Goal: Task Accomplishment & Management: Use online tool/utility

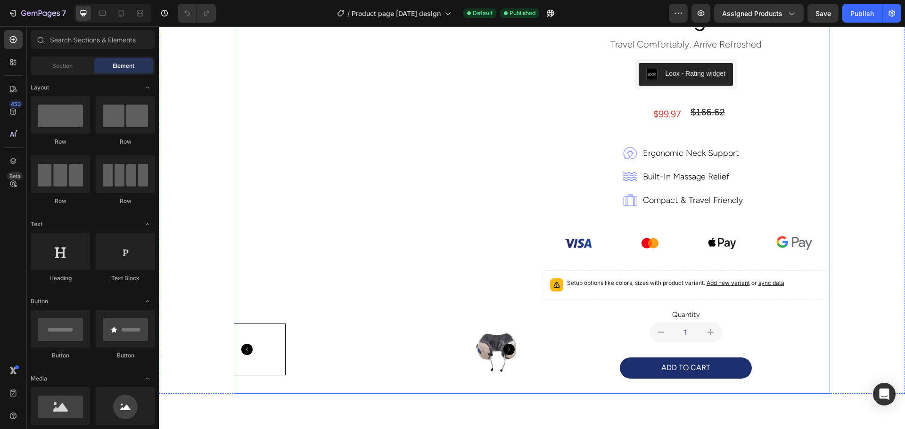
scroll to position [94, 0]
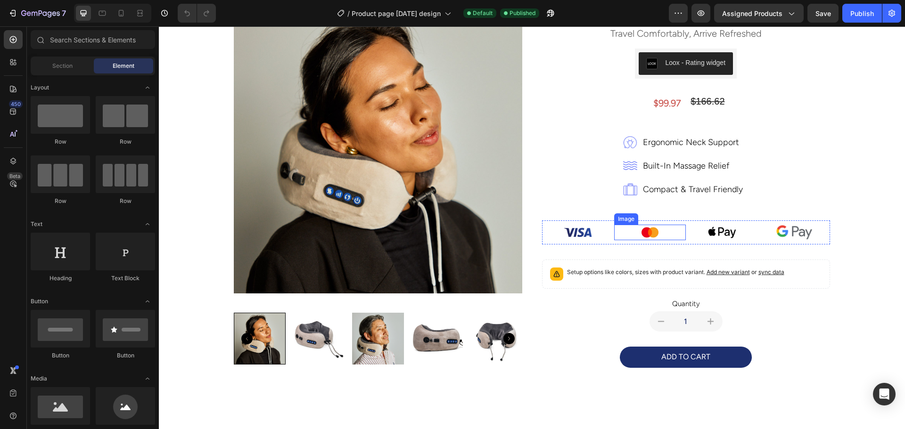
click at [630, 236] on div at bounding box center [650, 233] width 72 height 16
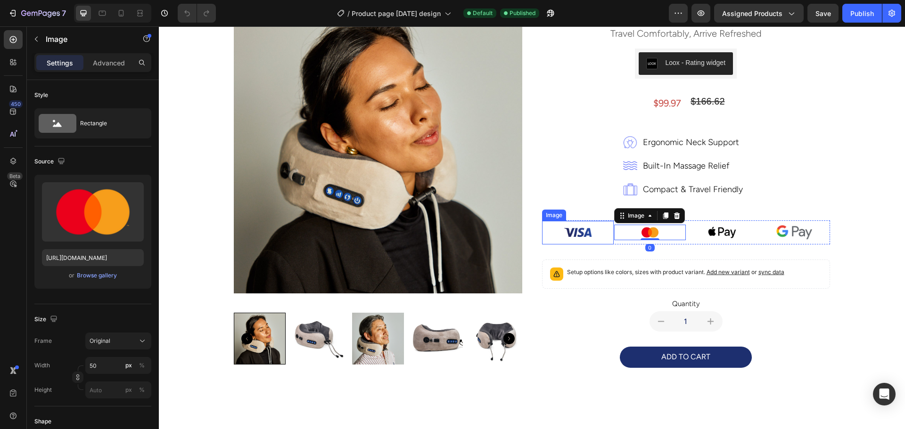
click at [550, 216] on div "Image" at bounding box center [554, 215] width 20 height 8
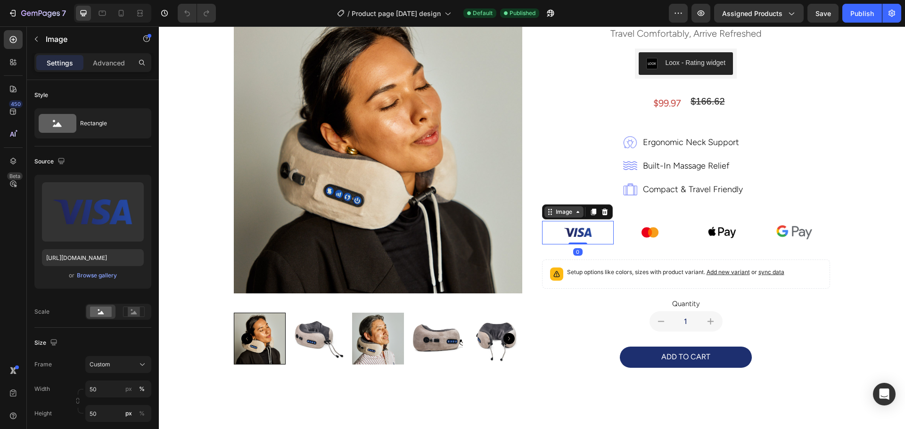
click at [554, 216] on div "Image" at bounding box center [564, 212] width 20 height 8
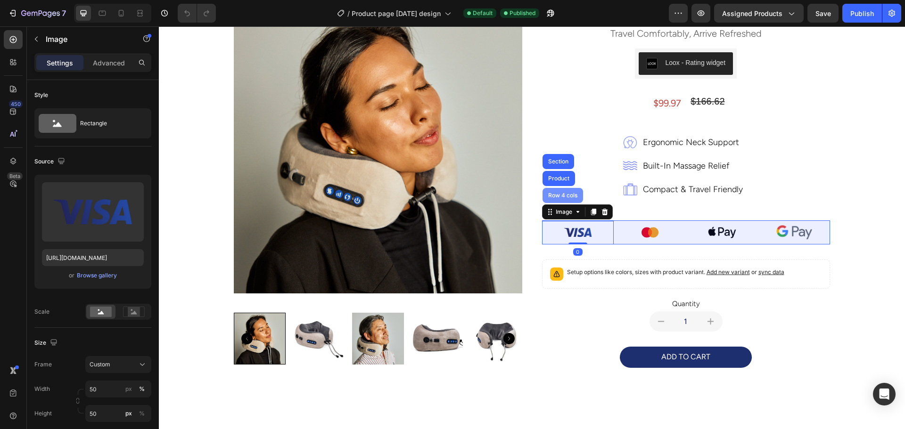
click at [552, 192] on div "Row 4 cols" at bounding box center [562, 195] width 41 height 15
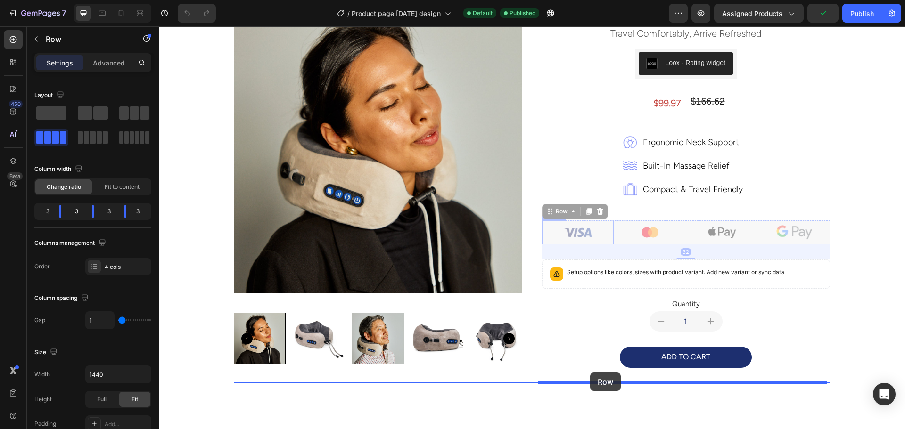
drag, startPoint x: 544, startPoint y: 212, endPoint x: 590, endPoint y: 373, distance: 167.1
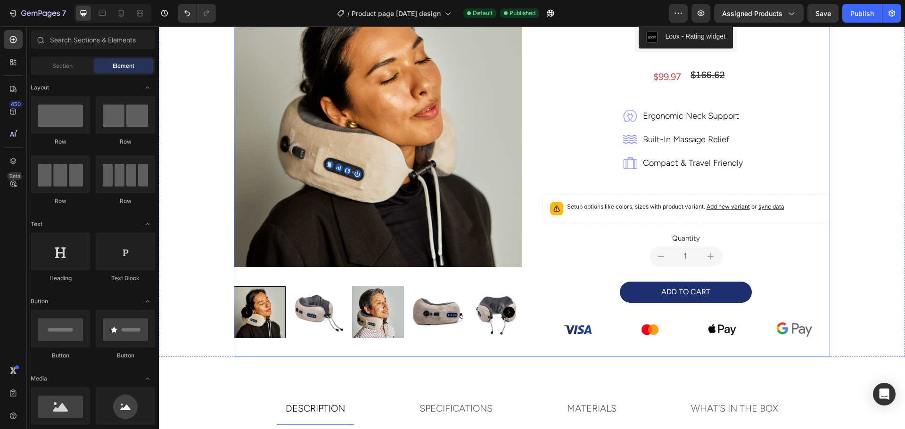
scroll to position [141, 0]
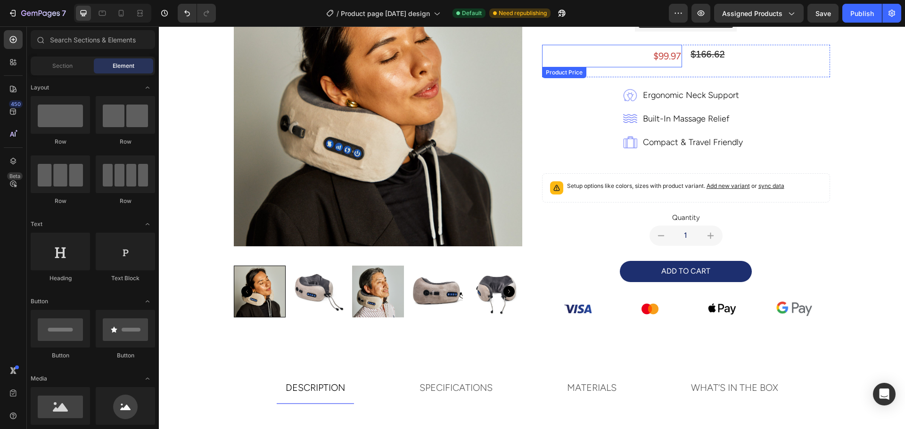
click at [655, 56] on div "$99.97" at bounding box center [612, 56] width 140 height 23
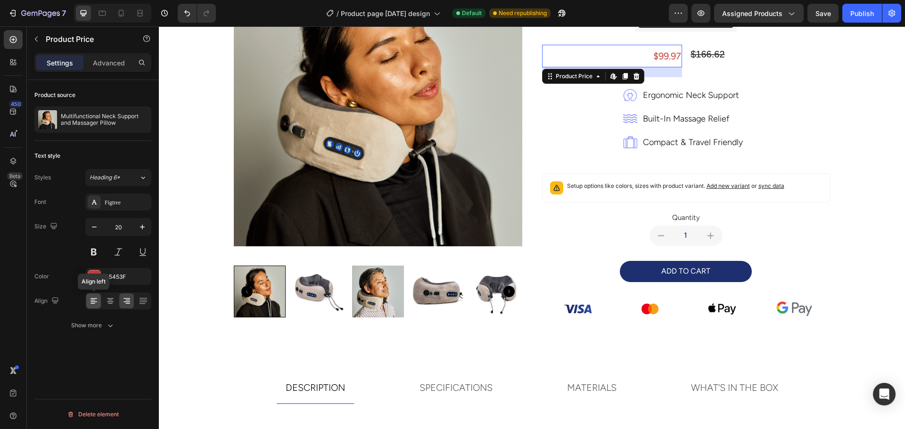
click at [95, 300] on icon at bounding box center [93, 300] width 9 height 9
click at [113, 299] on icon at bounding box center [110, 298] width 7 height 1
click at [124, 299] on icon at bounding box center [126, 298] width 7 height 1
click at [95, 325] on div "Show more" at bounding box center [93, 325] width 44 height 9
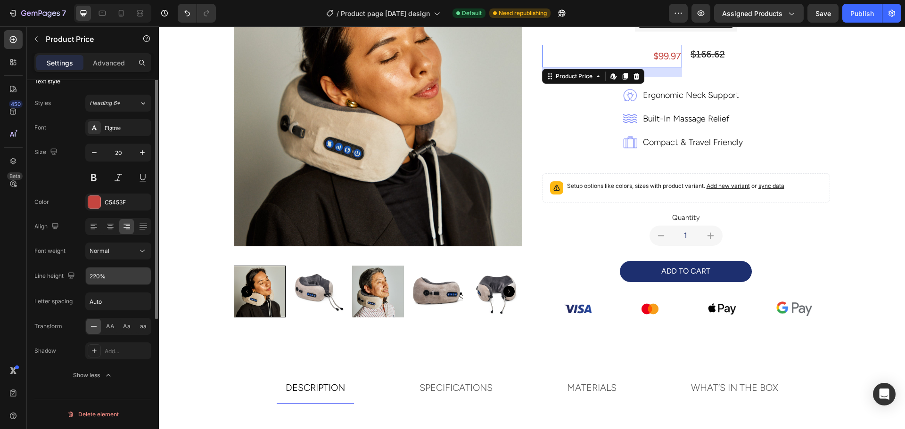
scroll to position [0, 0]
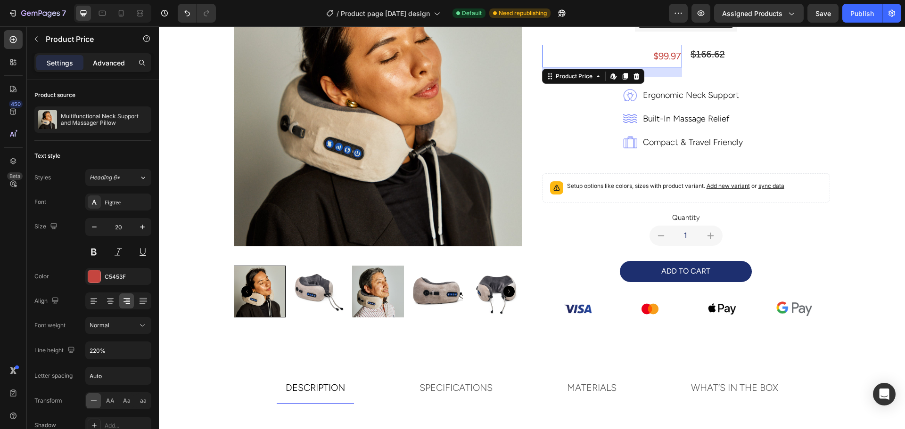
click at [103, 59] on p "Advanced" at bounding box center [109, 63] width 32 height 10
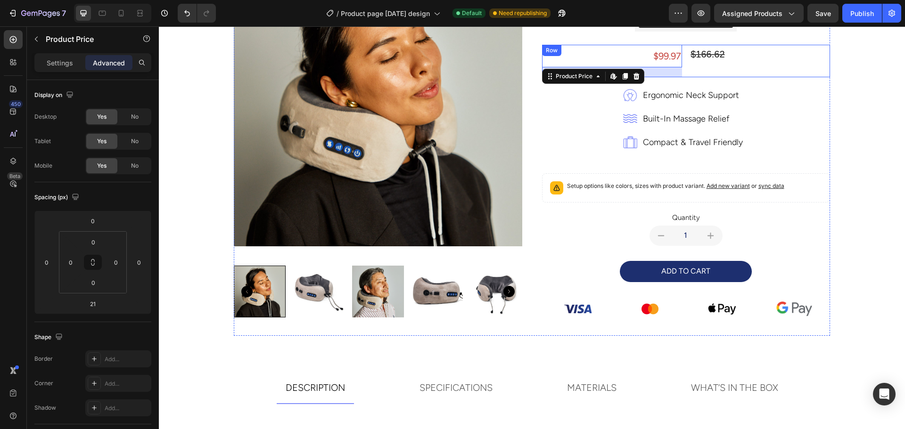
click at [766, 64] on div "$166.62 Compare Price Compare Price" at bounding box center [760, 61] width 140 height 33
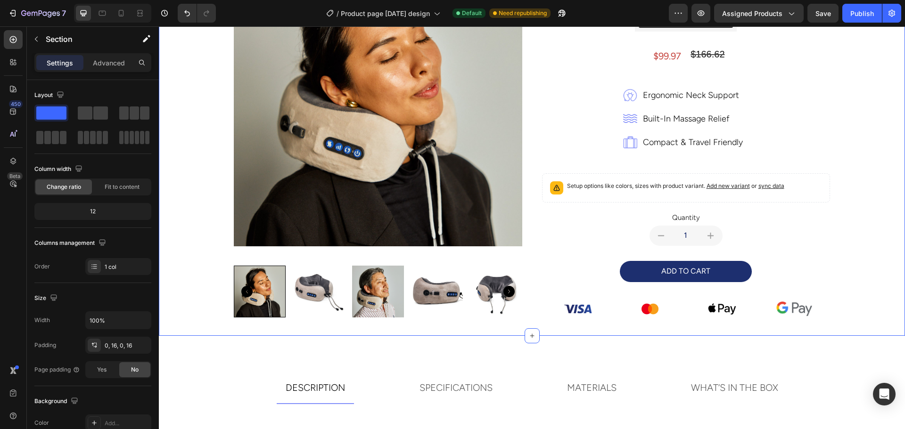
click at [837, 123] on div "Product Images multifunctional neck support and massager pillow Product Title t…" at bounding box center [531, 130] width 731 height 412
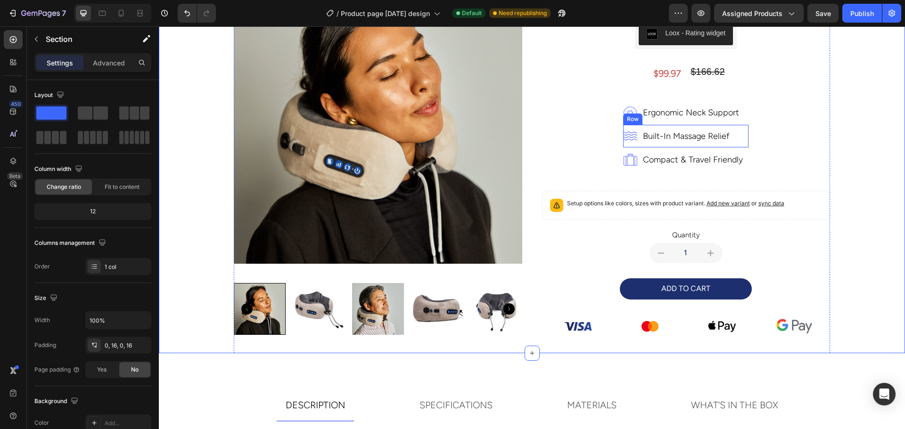
scroll to position [94, 0]
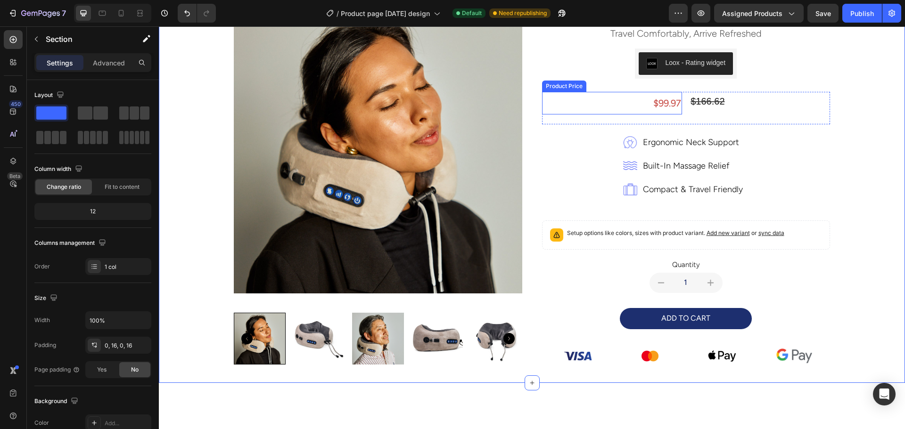
click at [666, 105] on div "$99.97" at bounding box center [612, 103] width 140 height 23
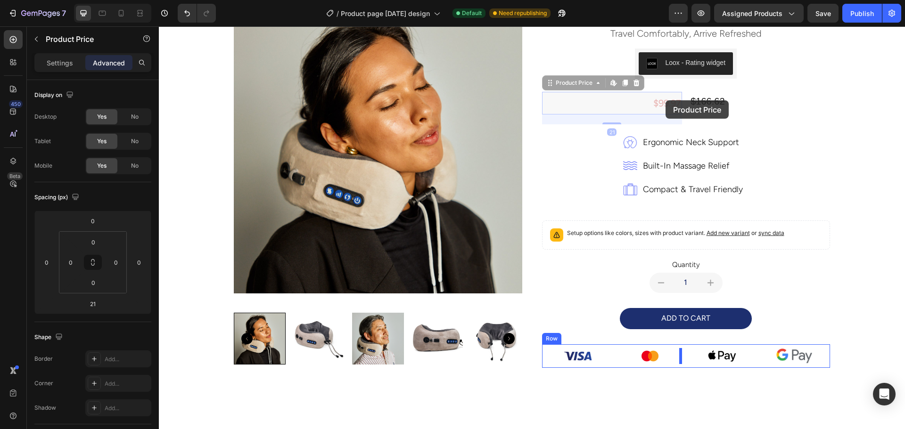
drag, startPoint x: 666, startPoint y: 105, endPoint x: 665, endPoint y: 100, distance: 4.7
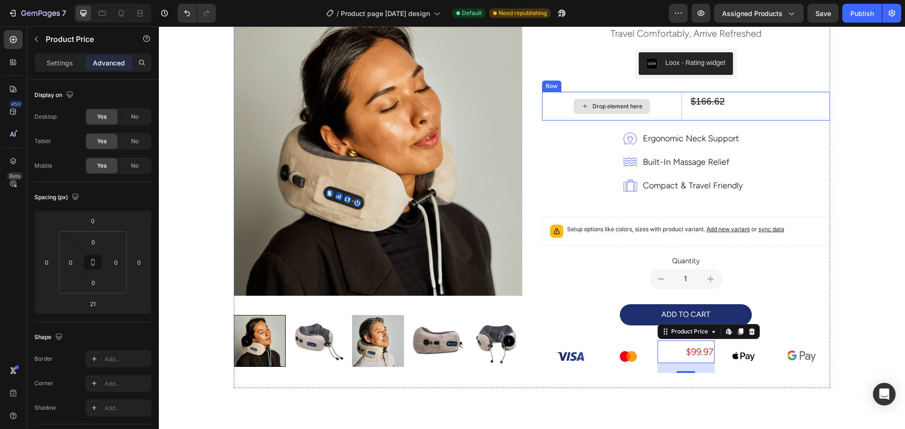
scroll to position [97, 0]
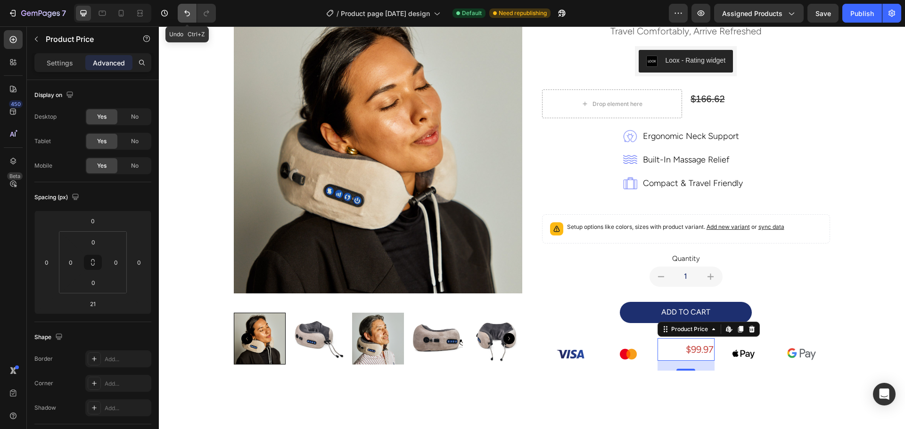
click at [183, 10] on icon "Undo/Redo" at bounding box center [186, 12] width 9 height 9
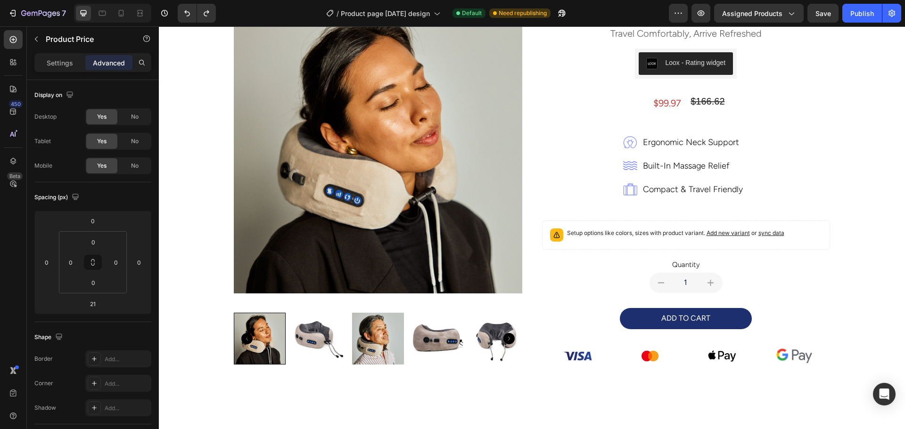
click at [663, 105] on div "$99.97" at bounding box center [612, 103] width 140 height 23
click at [657, 101] on div "$99.97" at bounding box center [612, 103] width 140 height 23
click at [664, 105] on div "$99.97" at bounding box center [612, 103] width 140 height 23
click at [601, 102] on div "$99.97" at bounding box center [612, 103] width 140 height 23
click at [657, 102] on div "$99.97" at bounding box center [612, 103] width 140 height 23
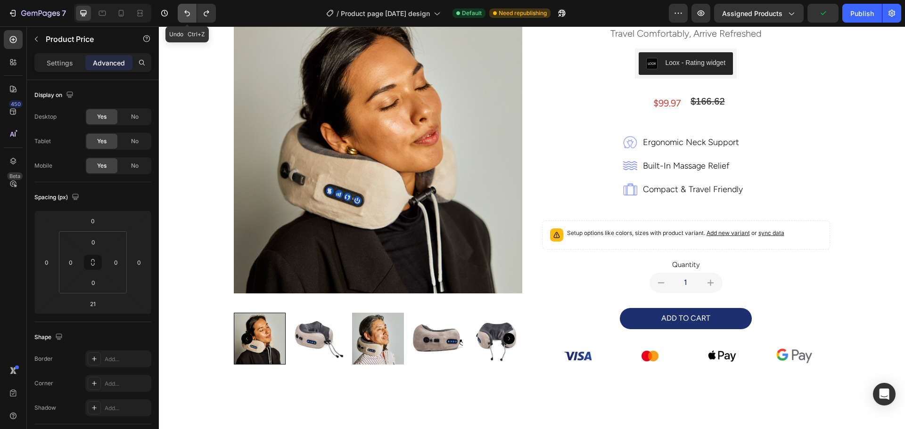
click at [189, 10] on icon "Undo/Redo" at bounding box center [186, 12] width 9 height 9
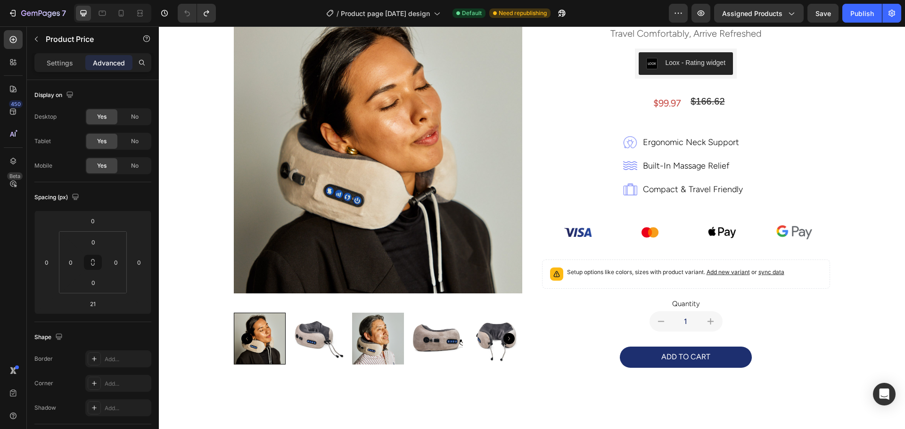
click at [662, 104] on div "$99.97" at bounding box center [612, 103] width 140 height 23
click at [665, 99] on div "$99.97" at bounding box center [612, 103] width 140 height 23
click at [713, 97] on div "$166.62" at bounding box center [760, 101] width 140 height 19
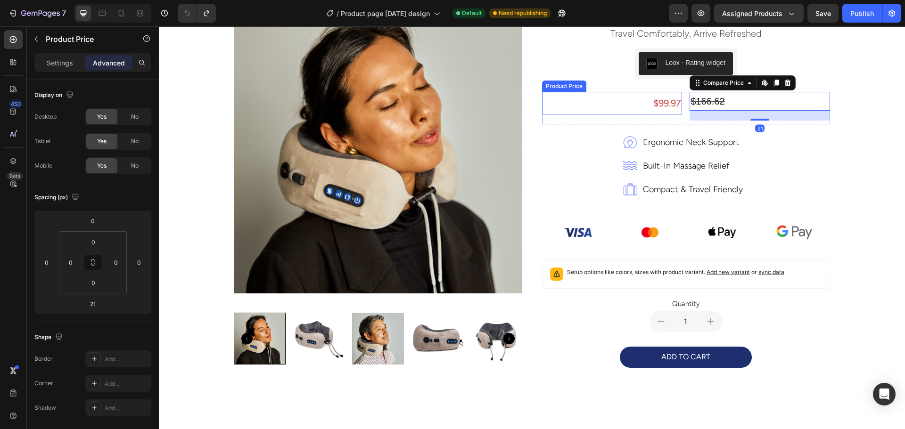
click at [666, 102] on div "$99.97" at bounding box center [612, 103] width 140 height 23
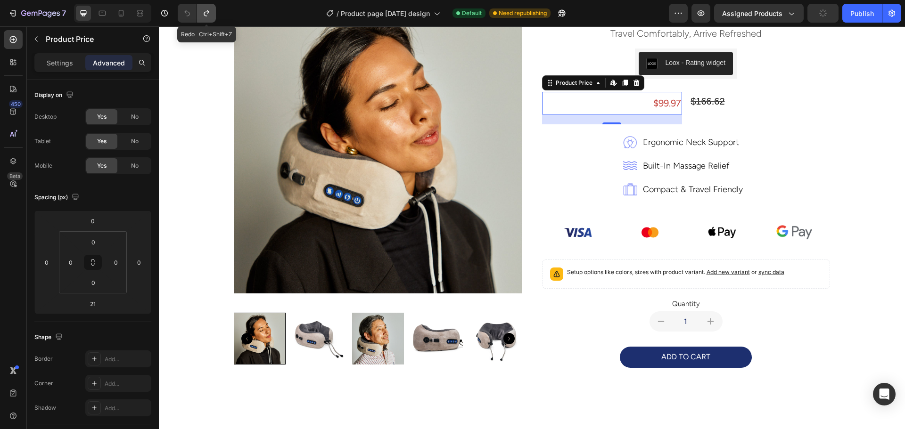
click at [204, 10] on icon "Undo/Redo" at bounding box center [206, 12] width 9 height 9
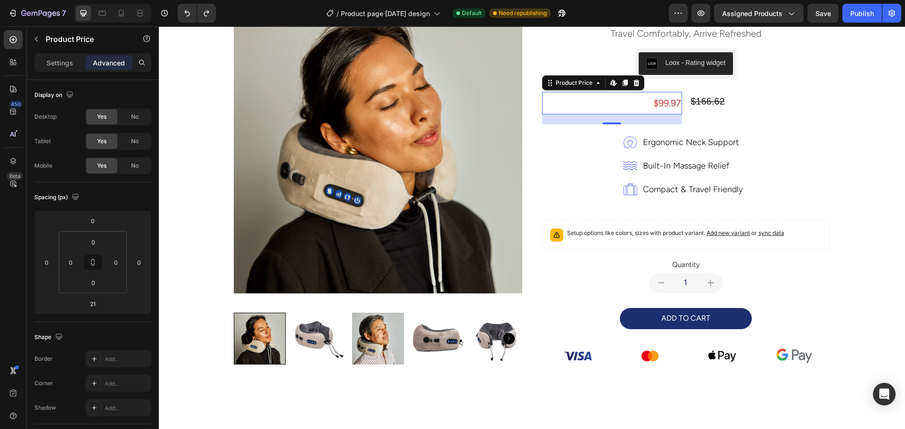
scroll to position [0, 0]
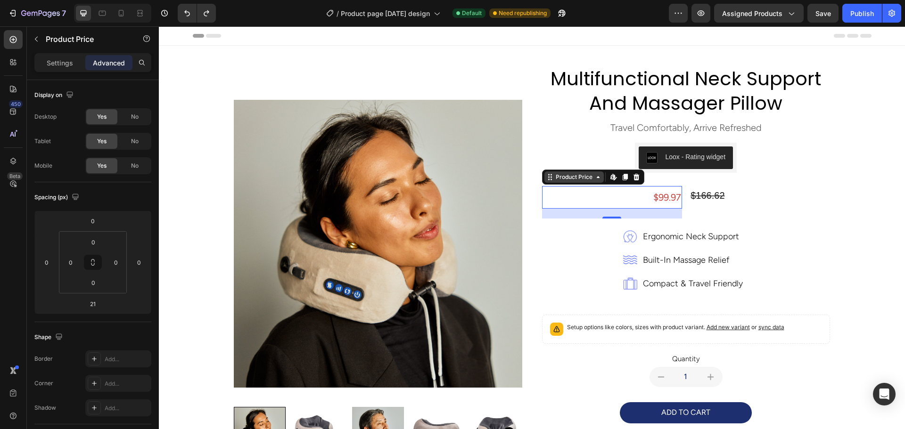
click at [587, 179] on div "Product Price" at bounding box center [574, 177] width 41 height 8
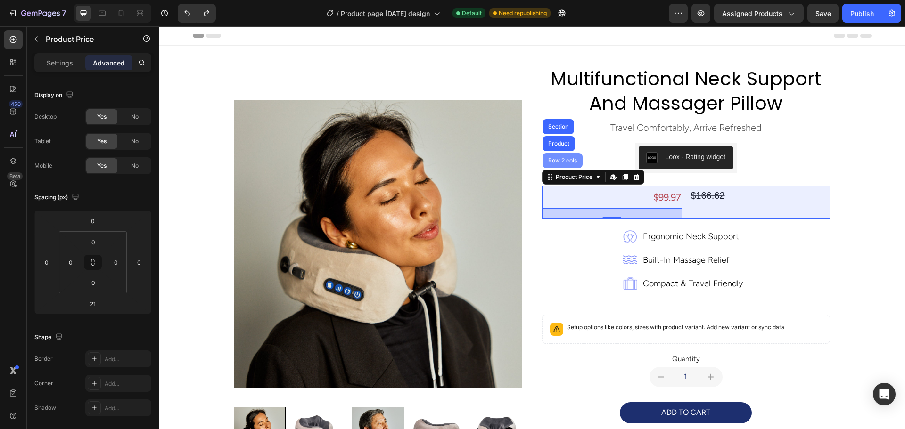
click at [558, 161] on div "Row 2 cols" at bounding box center [562, 161] width 33 height 6
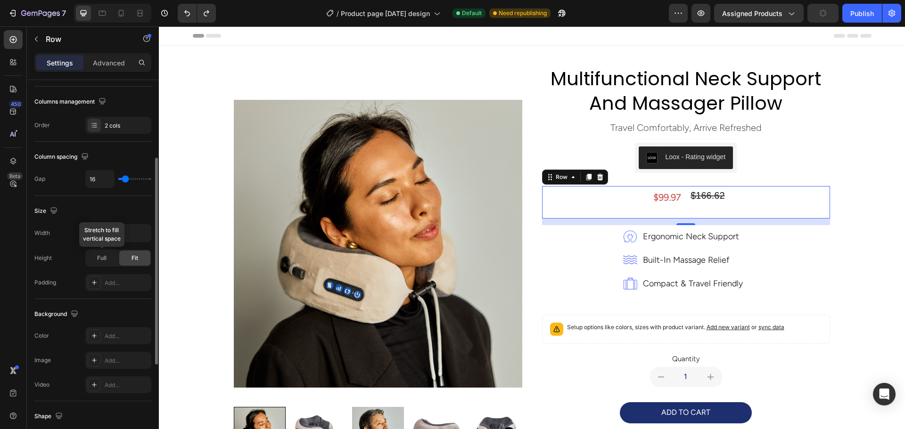
scroll to position [306, 0]
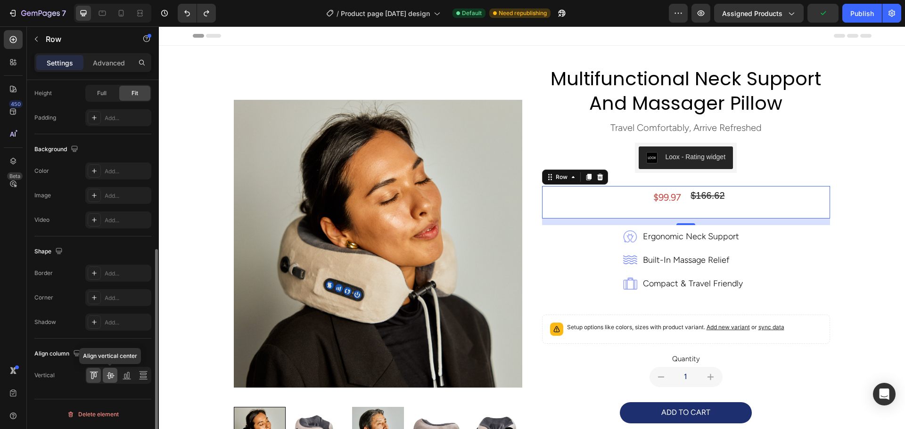
click at [116, 376] on div at bounding box center [110, 375] width 15 height 15
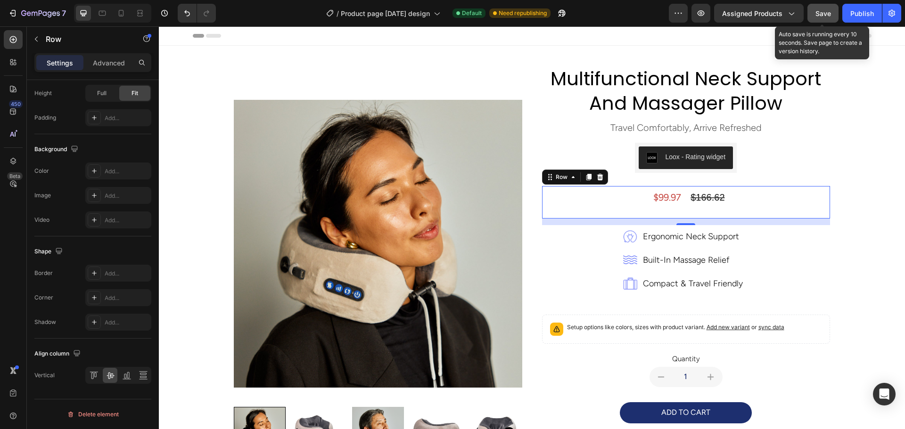
drag, startPoint x: 830, startPoint y: 17, endPoint x: 601, endPoint y: 28, distance: 229.3
click at [830, 17] on span "Save" at bounding box center [823, 13] width 16 height 8
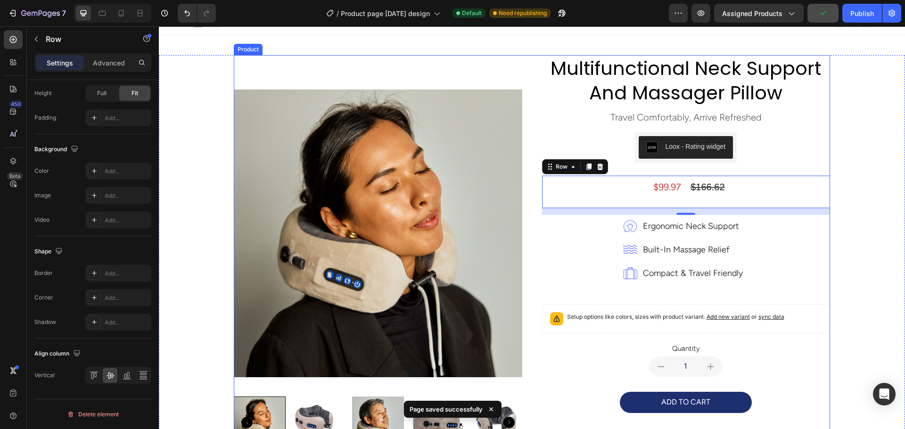
scroll to position [0, 0]
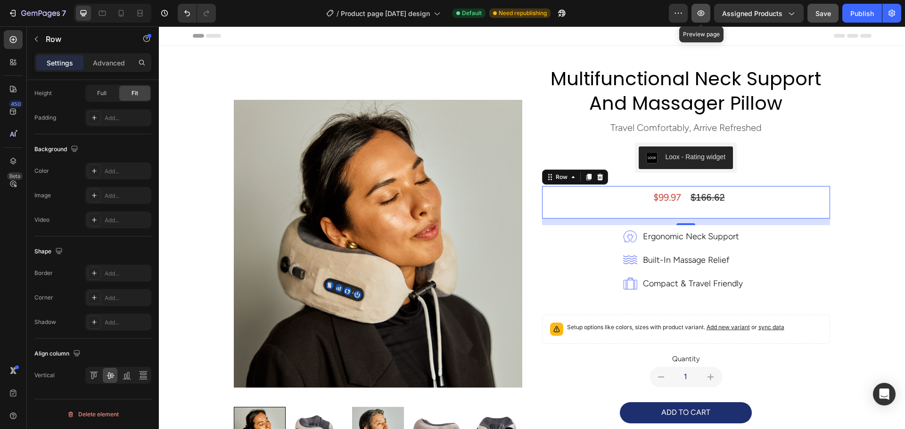
click at [706, 11] on icon "button" at bounding box center [700, 12] width 9 height 9
click at [859, 20] on button "Publish" at bounding box center [862, 13] width 40 height 19
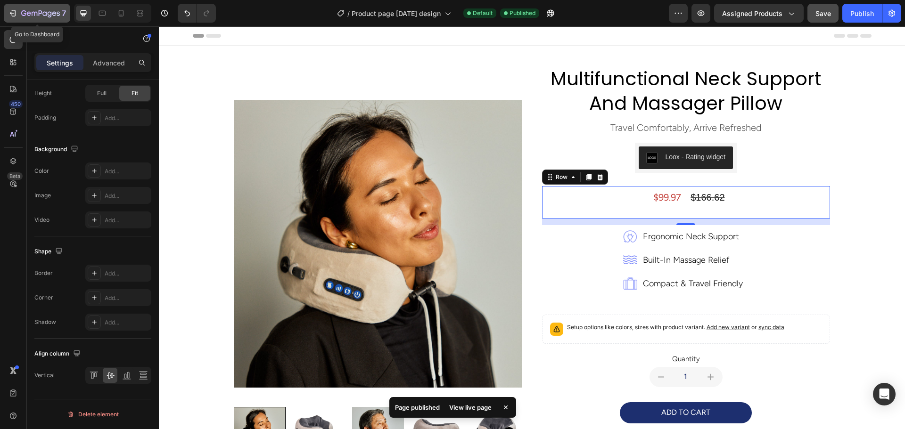
click at [25, 8] on div "7" at bounding box center [43, 13] width 45 height 11
